Goal: Task Accomplishment & Management: Complete application form

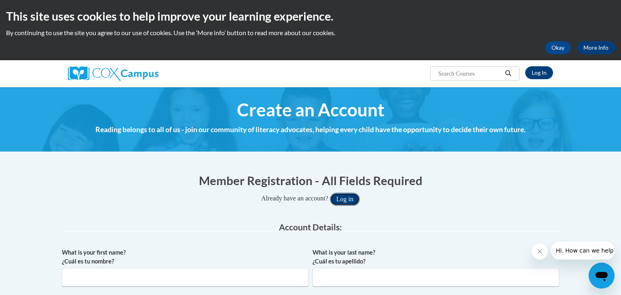
click at [356, 201] on button "Log in" at bounding box center [345, 199] width 30 height 13
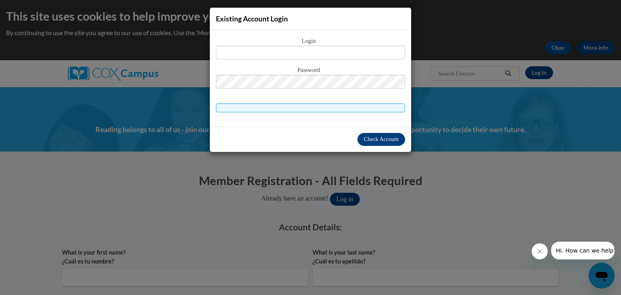
click at [369, 196] on div "Existing Account Login Login Password" at bounding box center [310, 147] width 621 height 295
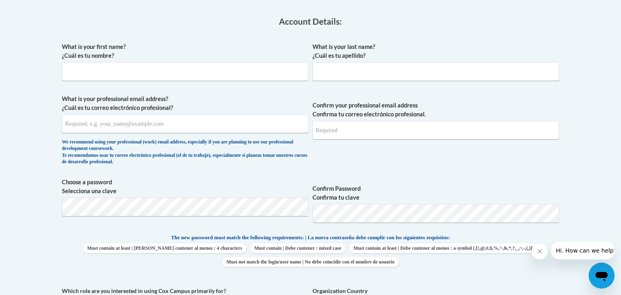
scroll to position [209, 0]
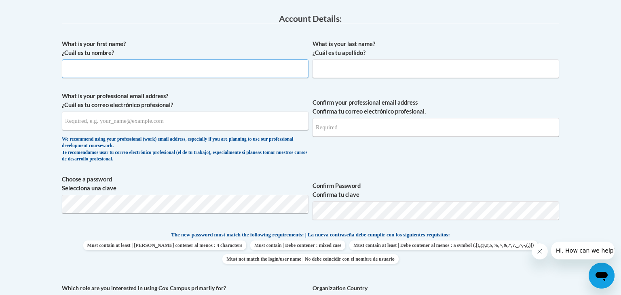
click at [168, 74] on input "What is your first name? ¿Cuál es tu nombre?" at bounding box center [185, 68] width 247 height 19
type input "Emily"
click at [359, 70] on input "What is your last name? ¿Cuál es tu apellido?" at bounding box center [436, 68] width 247 height 19
type input "Holweger"
click at [175, 126] on input "What is your professional email address? ¿Cuál es tu correo electrónico profesi…" at bounding box center [185, 121] width 247 height 19
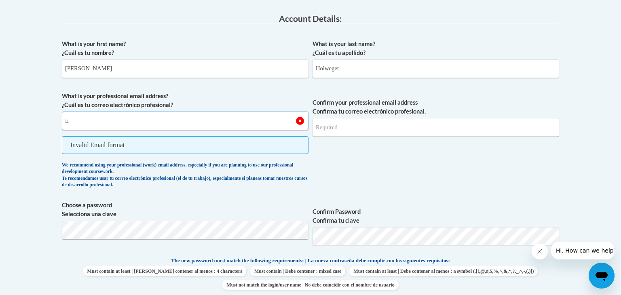
type input "E"
paste input "EHolweger1695@stu.southernregional.edu"
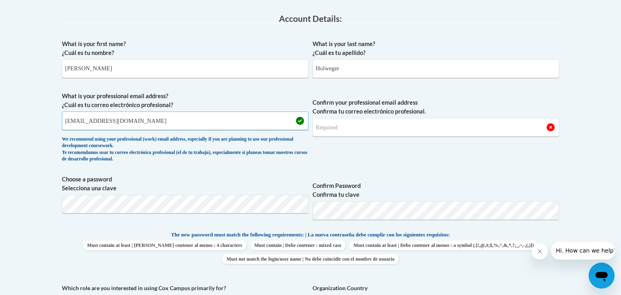
type input "EHolweger1695@stu.southernregional.edu"
click at [398, 124] on input "Confirm your professional email address Confirma tu correo electrónico profesio…" at bounding box center [436, 127] width 247 height 19
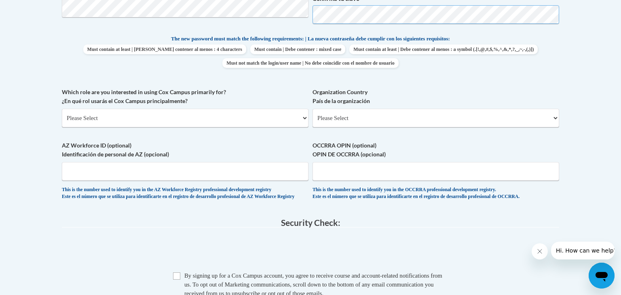
scroll to position [403, 0]
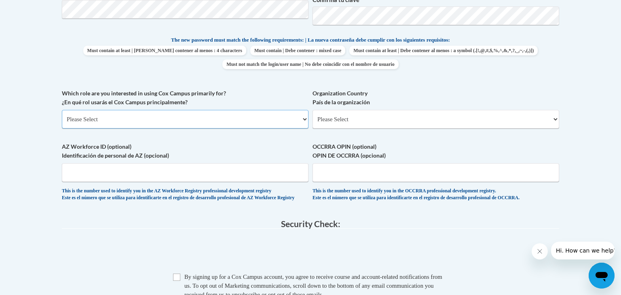
click at [183, 122] on select "Please Select College/University | Colegio/Universidad Community/Nonprofit Part…" at bounding box center [185, 119] width 247 height 19
select select "5a18ea06-2b54-4451-96f2-d152daf9eac5"
click at [62, 110] on select "Please Select College/University | Colegio/Universidad Community/Nonprofit Part…" at bounding box center [185, 119] width 247 height 19
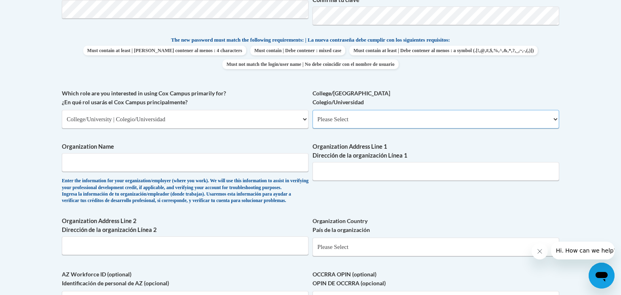
click at [340, 118] on select "Please Select College/University Staff | Empleado universitario College/Univers…" at bounding box center [436, 119] width 247 height 19
select select "99b32b07-cffc-426c-8bf6-0cd77760d84b"
click at [313, 110] on select "Please Select College/University Staff | Empleado universitario College/Univers…" at bounding box center [436, 119] width 247 height 19
click at [219, 167] on input "Organization Name" at bounding box center [185, 162] width 247 height 19
click at [373, 146] on label "Organization Address Line 1 Dirección de la organización Línea 1" at bounding box center [436, 151] width 247 height 18
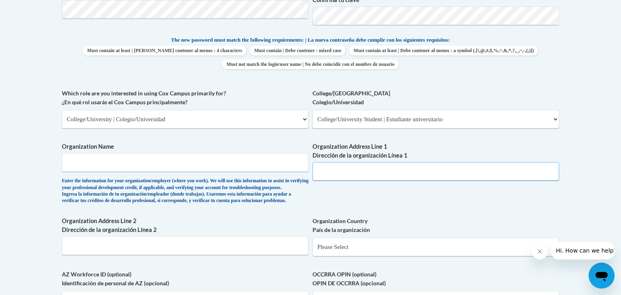
click at [373, 162] on input "Organization Address Line 1 Dirección de la organización Línea 1" at bounding box center [436, 171] width 247 height 19
click at [247, 165] on input "Organization Name" at bounding box center [185, 162] width 247 height 19
type input "SRTC"
click at [426, 173] on input "Organization Address Line 1 Dirección de la organización Línea 1" at bounding box center [436, 171] width 247 height 19
type input "V"
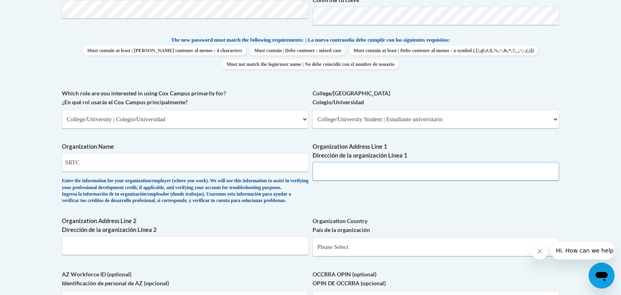
paste input "EHolweger1695@stu.southernregional.edu"
type input "E"
paste input "800 N Veterans Pkwy, Moultrie, GA 31788"
type input "800 N Veterans Pkwy, Moultrie, GA 31788"
click at [223, 255] on input "Organization Address Line 2 Dirección de la organización Línea 2" at bounding box center [185, 246] width 247 height 19
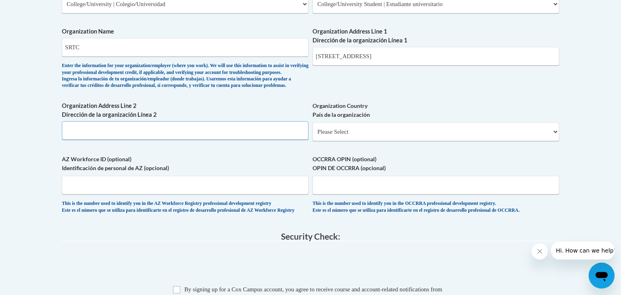
scroll to position [521, 0]
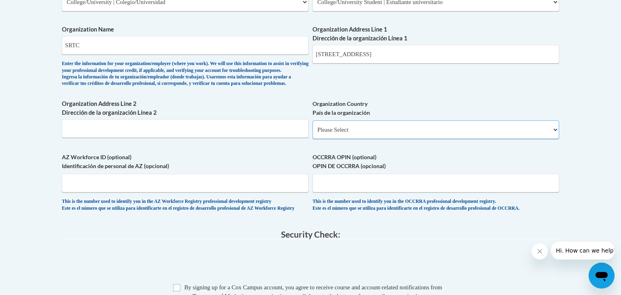
click at [342, 139] on select "Please Select United States | Estados Unidos Outside of the United States | Fue…" at bounding box center [436, 129] width 247 height 19
select select "ad49bcad-a171-4b2e-b99c-48b446064914"
click at [313, 133] on select "Please Select United States | Estados Unidos Outside of the United States | Fue…" at bounding box center [436, 129] width 247 height 19
select select
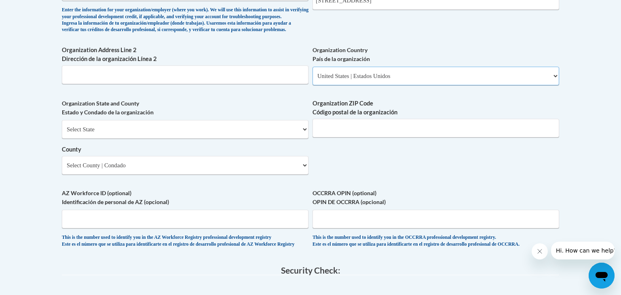
scroll to position [579, 0]
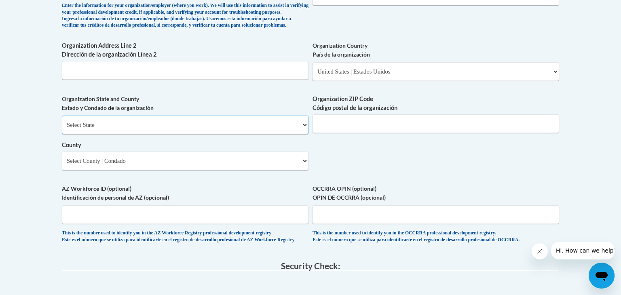
click at [195, 134] on select "Select State Alabama Alaska Arizona Arkansas California Colorado Connecticut De…" at bounding box center [185, 125] width 247 height 19
select select "Georgia"
click at [62, 129] on select "Select State Alabama Alaska Arizona Arkansas California Colorado Connecticut De…" at bounding box center [185, 125] width 247 height 19
click at [325, 133] on input "Organization ZIP Code Código postal de la organización" at bounding box center [436, 123] width 247 height 19
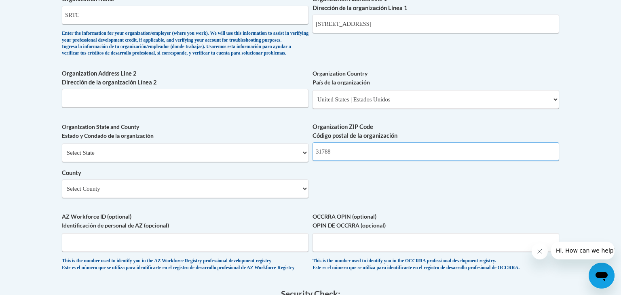
scroll to position [553, 0]
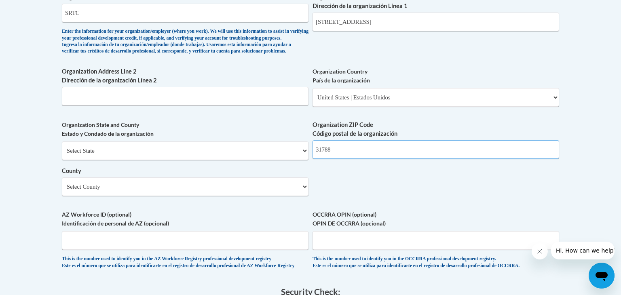
type input "31788"
click at [271, 196] on select "Select County Appling Atkinson Bacon Baker Baldwin Banks Barrow Bartow Ben Hill…" at bounding box center [185, 186] width 247 height 19
select select "Colquitt"
click at [62, 190] on select "Select County Appling Atkinson Bacon Baker Baldwin Banks Barrow Bartow Ben Hill…" at bounding box center [185, 186] width 247 height 19
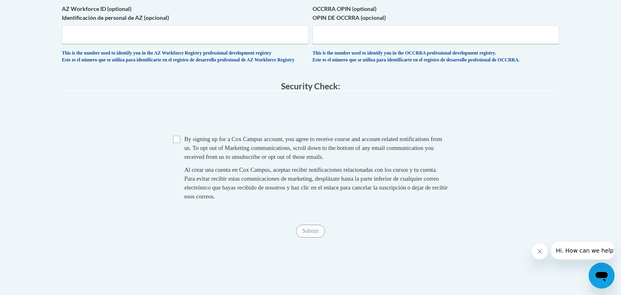
scroll to position [759, 0]
click at [179, 143] on input "Checkbox" at bounding box center [176, 138] width 7 height 7
checkbox input "true"
click at [314, 233] on span "Submit" at bounding box center [310, 230] width 29 height 6
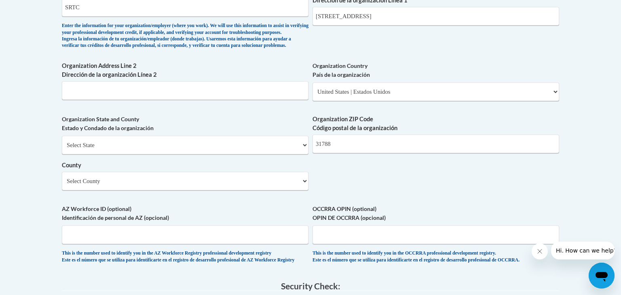
scroll to position [541, 0]
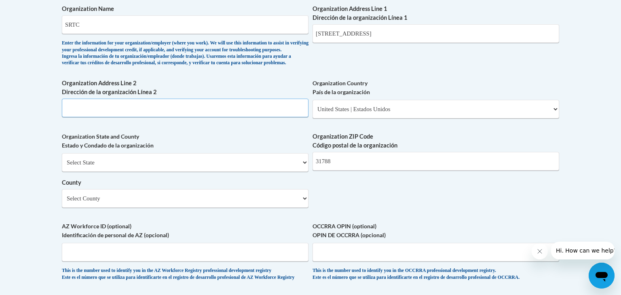
click at [104, 117] on input "Organization Address Line 2 Dirección de la organización Línea 2" at bounding box center [185, 108] width 247 height 19
paste input "15689 US-19, Thomasville, GA 31792"
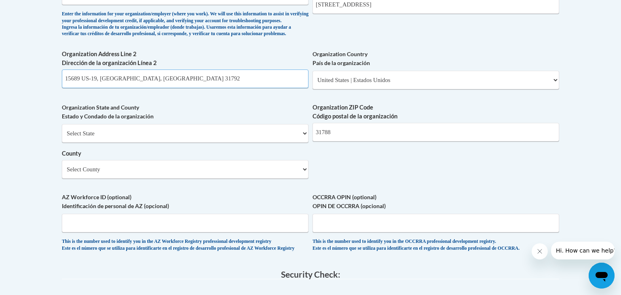
scroll to position [919, 0]
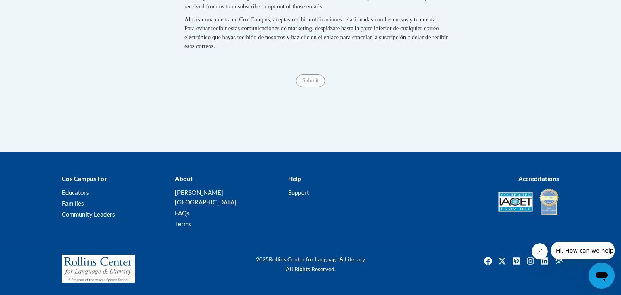
type input "15689 US-19, Thomasville, GA 31792"
click at [306, 83] on span "Submit" at bounding box center [310, 80] width 29 height 6
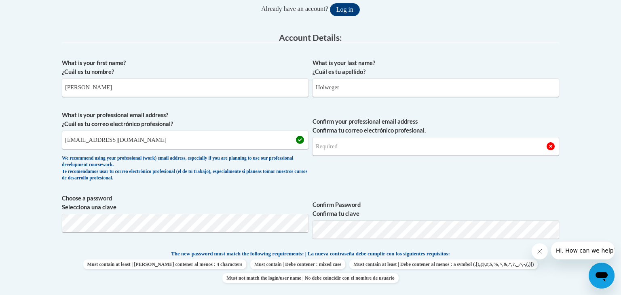
scroll to position [189, 0]
click at [431, 65] on label "What is your last name? ¿Cuál es tu apellido?" at bounding box center [436, 68] width 247 height 18
click at [431, 79] on input "Holweger" at bounding box center [436, 88] width 247 height 19
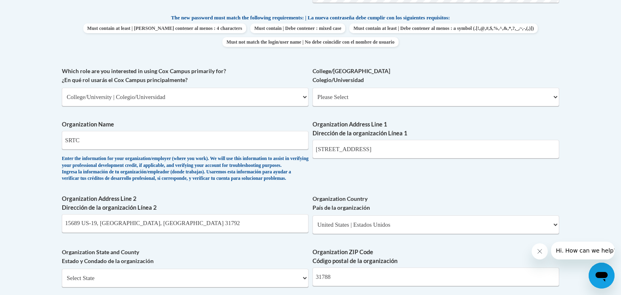
scroll to position [433, 0]
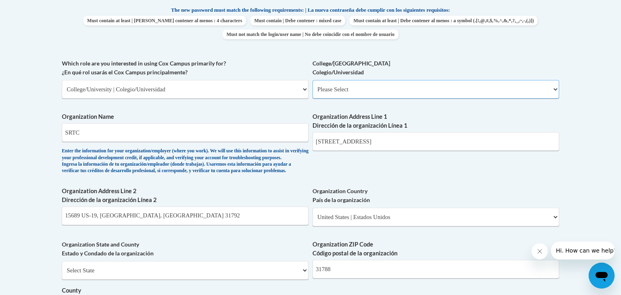
click at [395, 87] on select "Please Select College/University Staff | Empleado universitario College/Univers…" at bounding box center [436, 89] width 247 height 19
select select "99b32b07-cffc-426c-8bf6-0cd77760d84b"
click at [313, 80] on select "Please Select College/University Staff | Empleado universitario College/Univers…" at bounding box center [436, 89] width 247 height 19
select select "null"
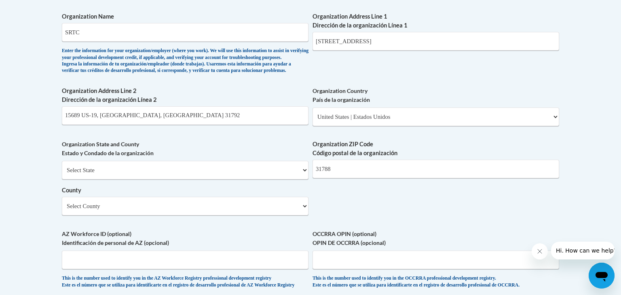
scroll to position [919, 0]
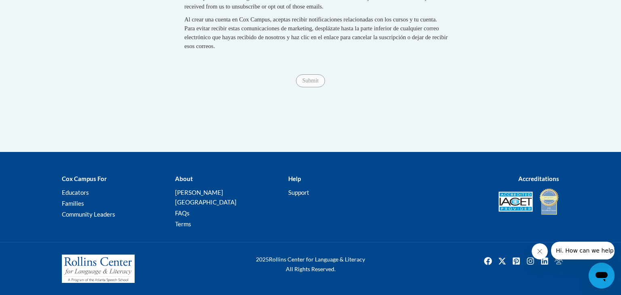
click at [317, 87] on div "Submit Submit" at bounding box center [310, 80] width 497 height 13
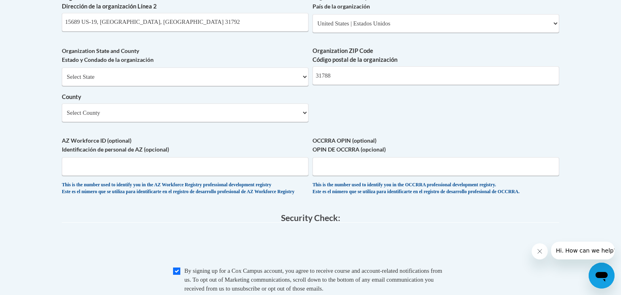
scroll to position [625, 0]
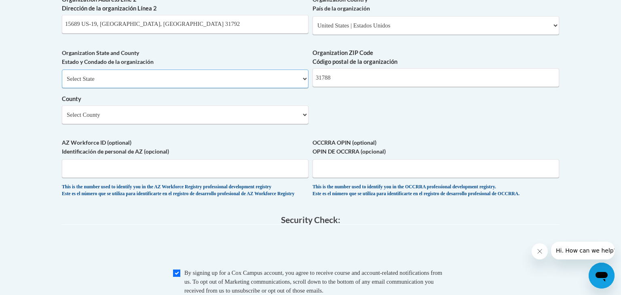
click at [237, 88] on select "Select State Alabama Alaska Arizona Arkansas California Colorado Connecticut De…" at bounding box center [185, 79] width 247 height 19
select select "Georgia"
click at [62, 82] on select "Select State Alabama Alaska Arizona Arkansas California Colorado Connecticut De…" at bounding box center [185, 79] width 247 height 19
click at [133, 124] on select "Select County Appling Atkinson Bacon Baker Baldwin Banks Barrow Bartow Ben Hill…" at bounding box center [185, 115] width 247 height 19
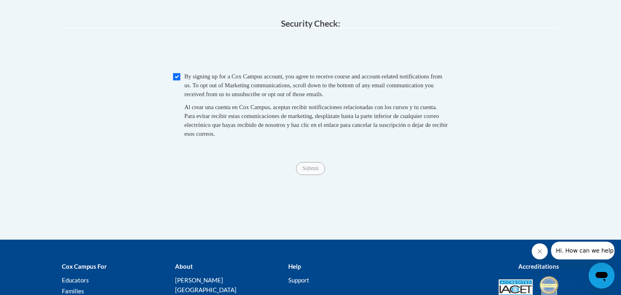
scroll to position [870, 0]
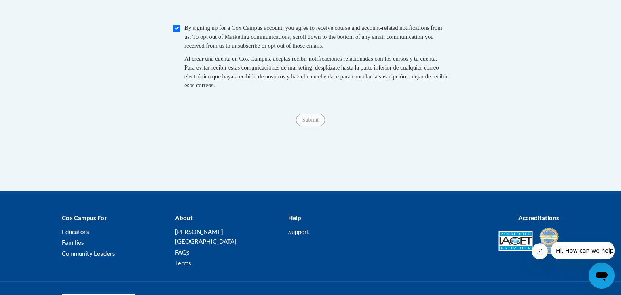
click at [318, 123] on span "Submit" at bounding box center [310, 119] width 29 height 6
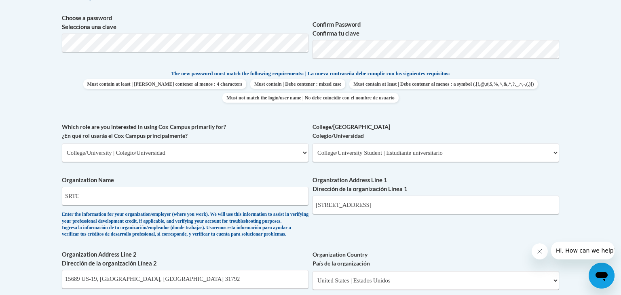
scroll to position [267, 0]
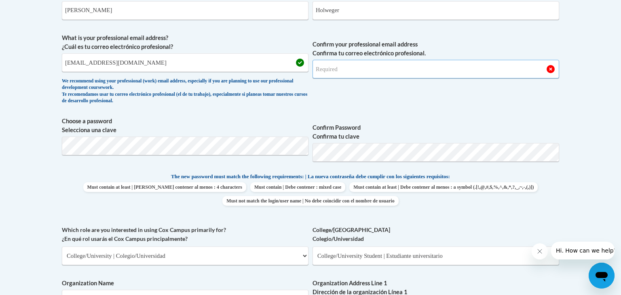
click at [360, 69] on input "Confirm your professional email address Confirma tu correo electrónico profesio…" at bounding box center [436, 69] width 247 height 19
type input "EHolweger1695@stu.southernregional.edu"
click at [539, 114] on div "What is your first name? ¿Cuál es tu nombre? Emily What is your last name? ¿Cuá…" at bounding box center [310, 270] width 497 height 586
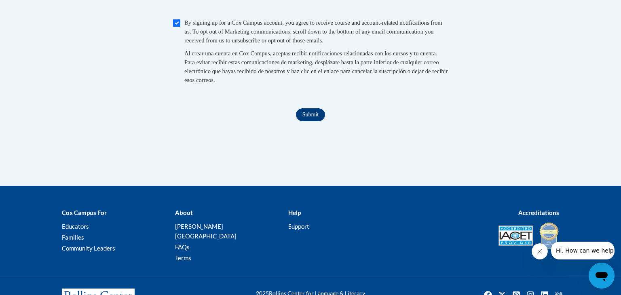
scroll to position [919, 0]
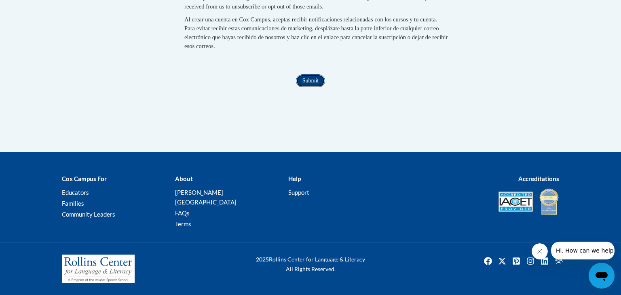
click at [320, 87] on input "Submit" at bounding box center [310, 80] width 29 height 13
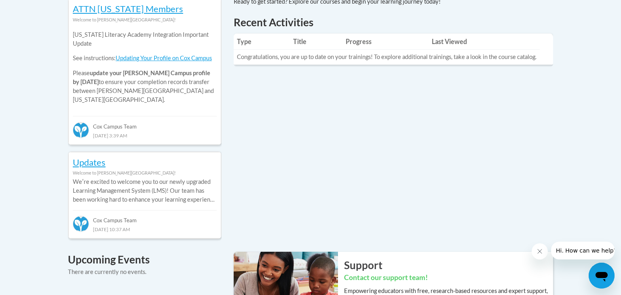
scroll to position [380, 0]
